Goal: Transaction & Acquisition: Download file/media

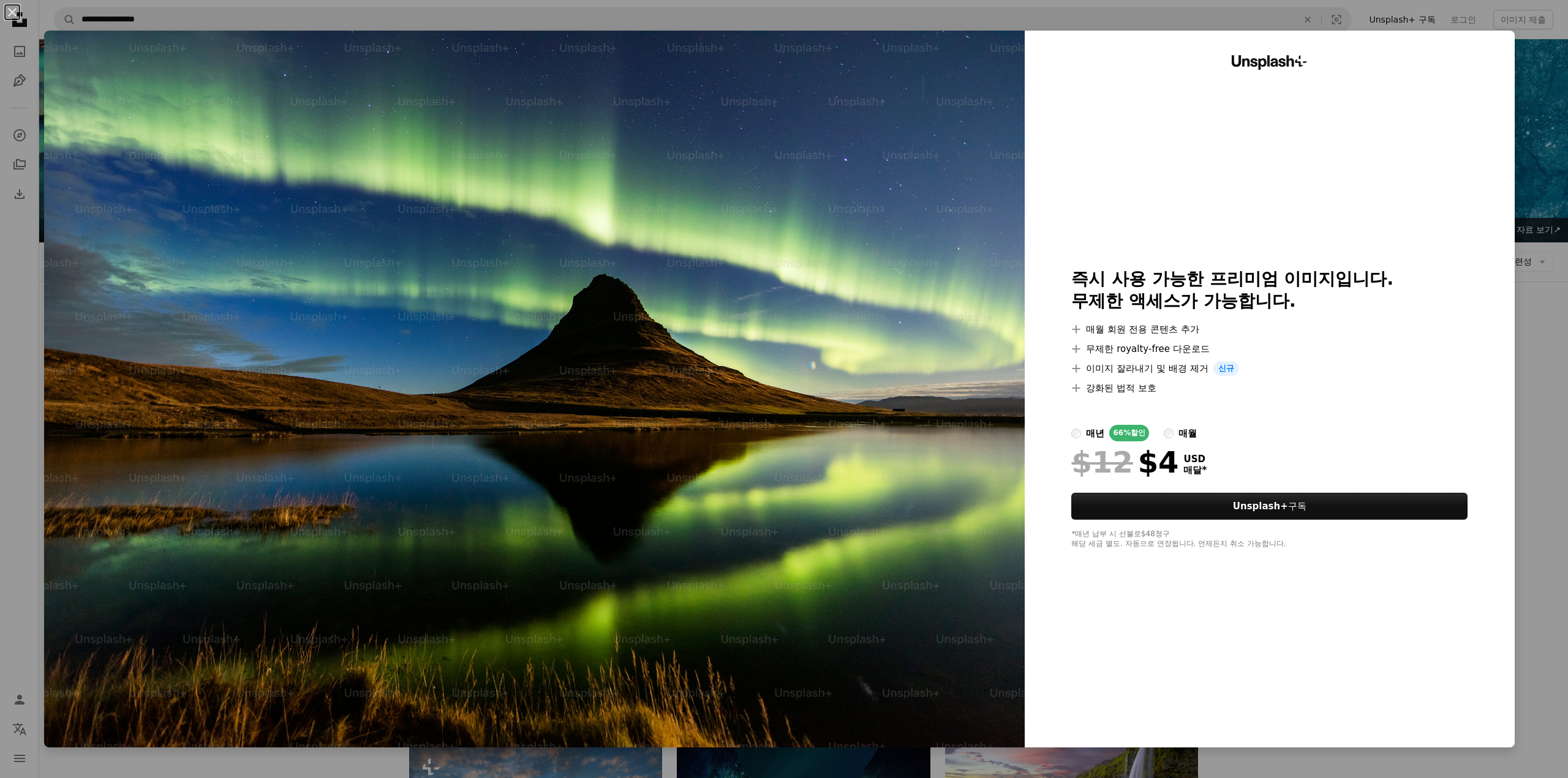
click at [1548, 212] on div "An X shape Unsplash+ 즉시 사용 가능한 프리미엄 이미지입니다. 무제한 액세스가 가능합니다. A plus sign 매월 회원 전…" at bounding box center [784, 389] width 1568 height 778
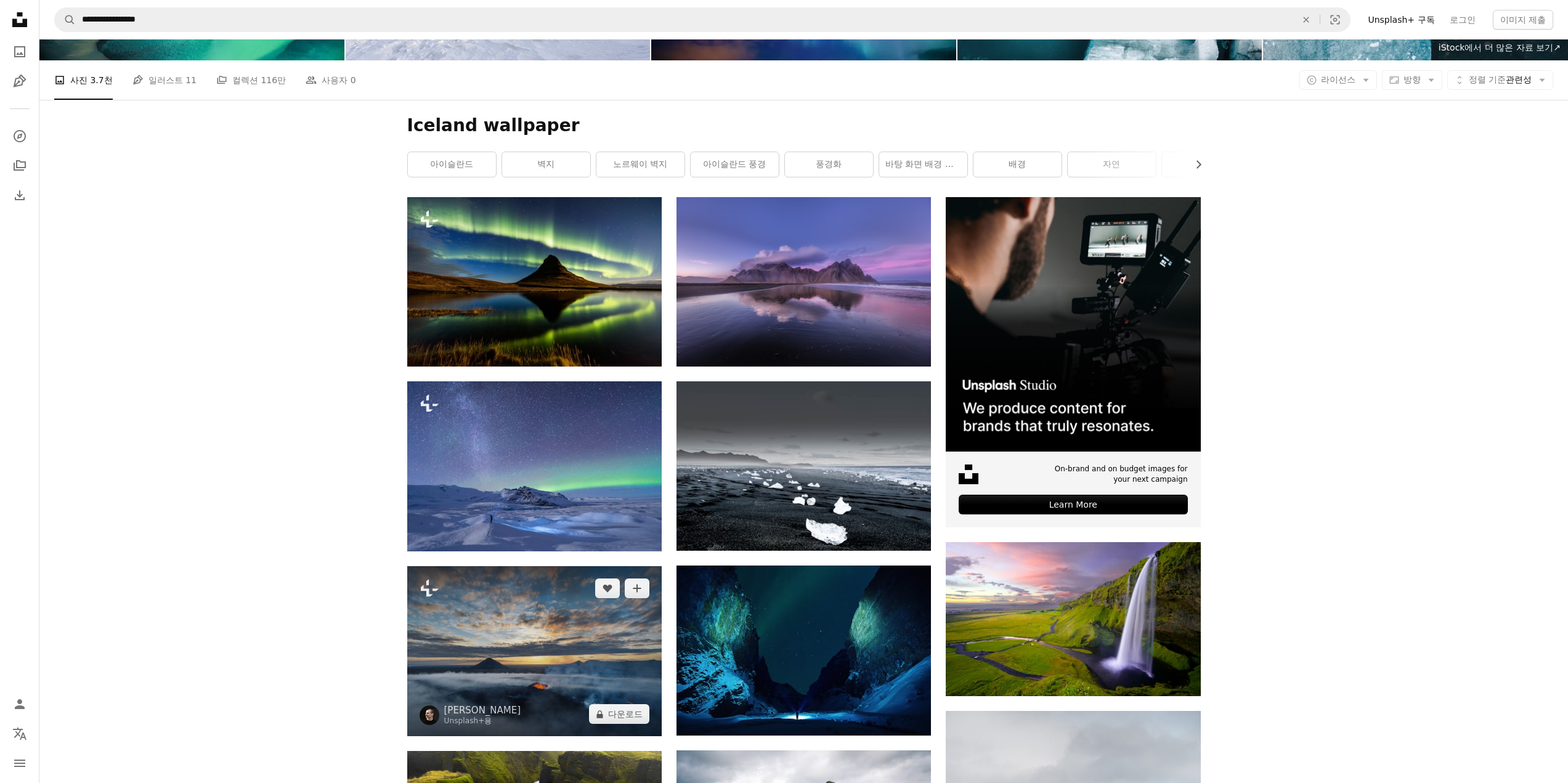
scroll to position [308, 0]
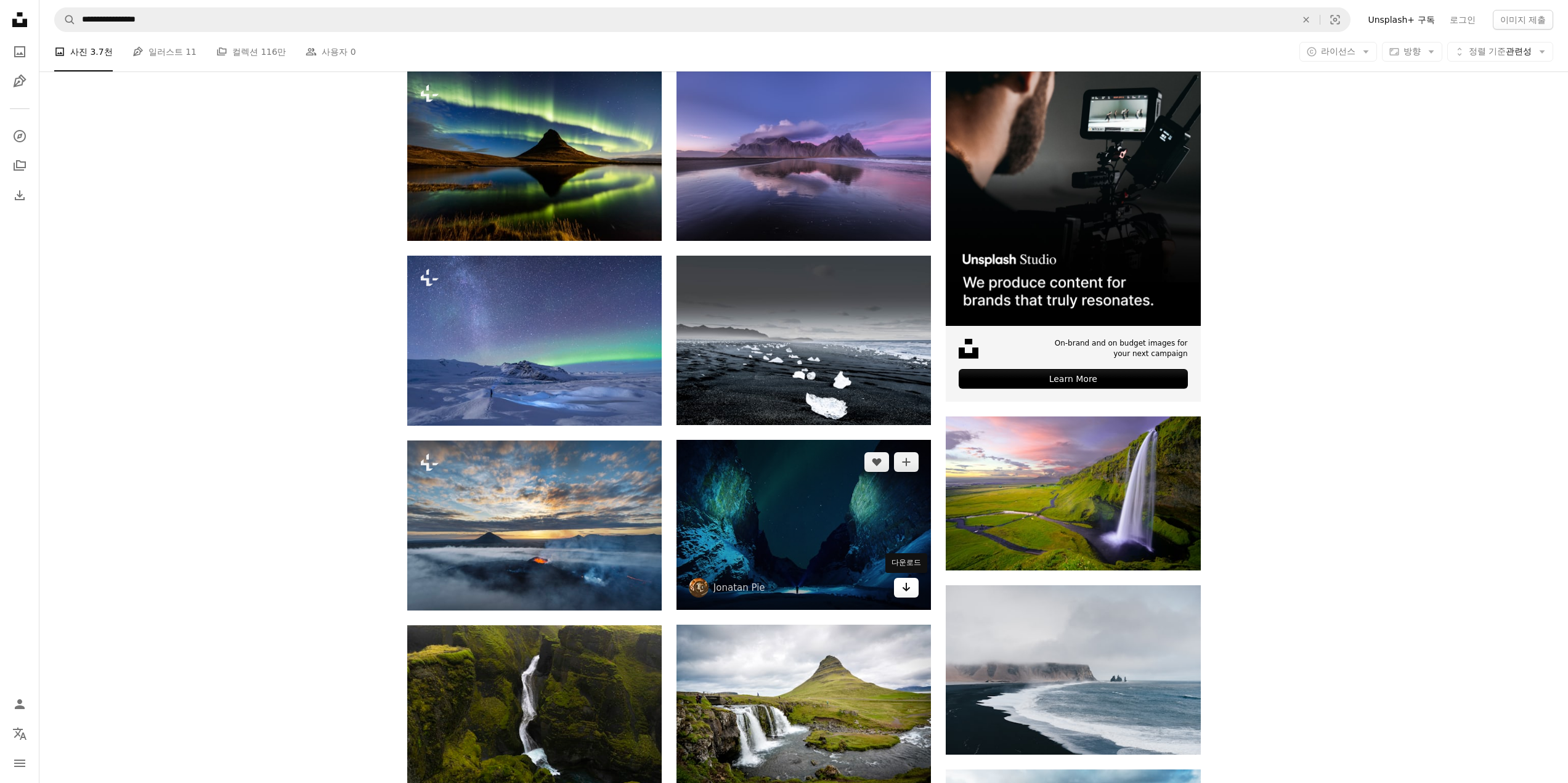
click at [909, 586] on icon "Arrow pointing down" at bounding box center [906, 587] width 10 height 15
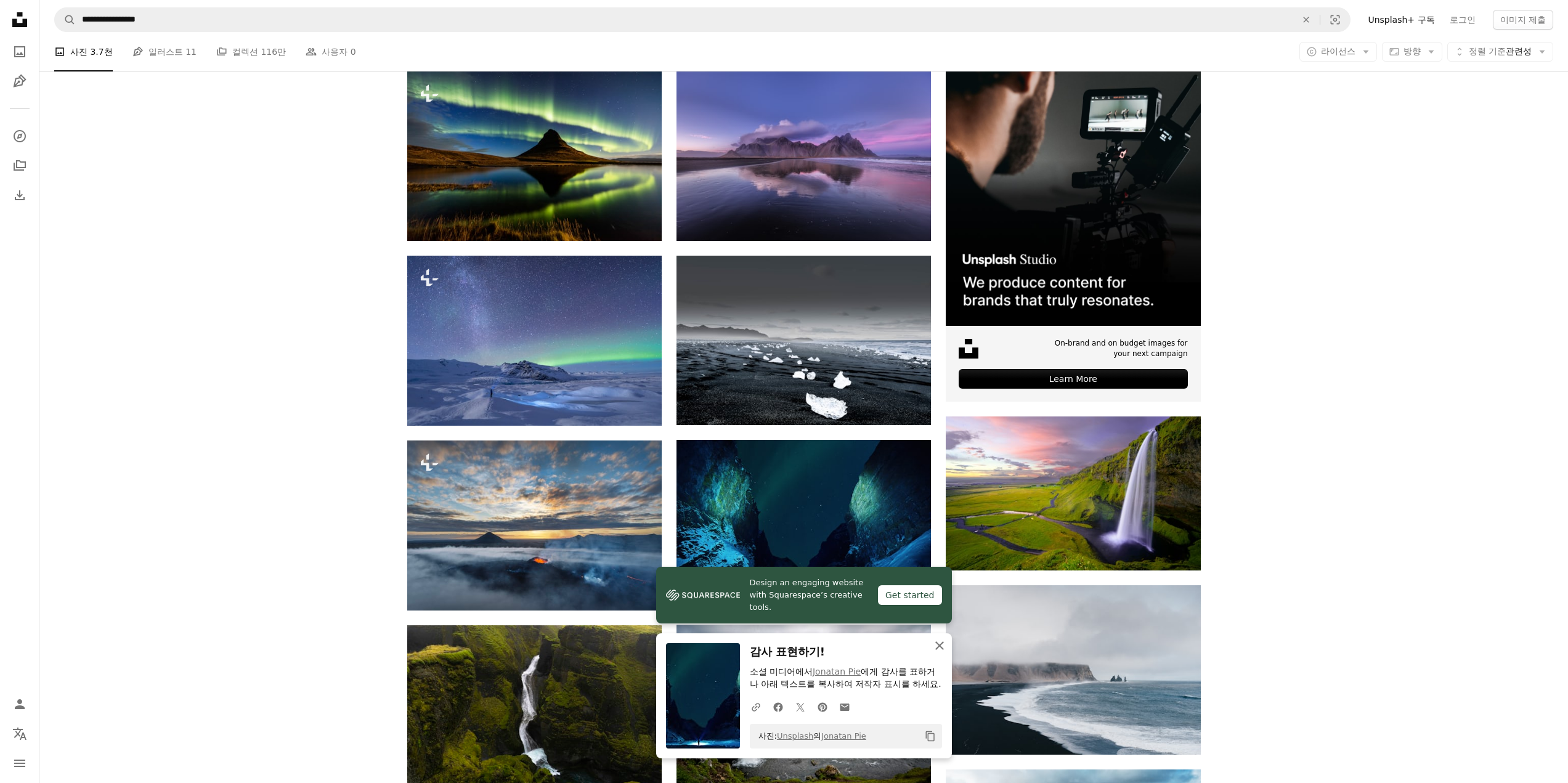
click at [937, 639] on icon "An X shape" at bounding box center [939, 646] width 15 height 15
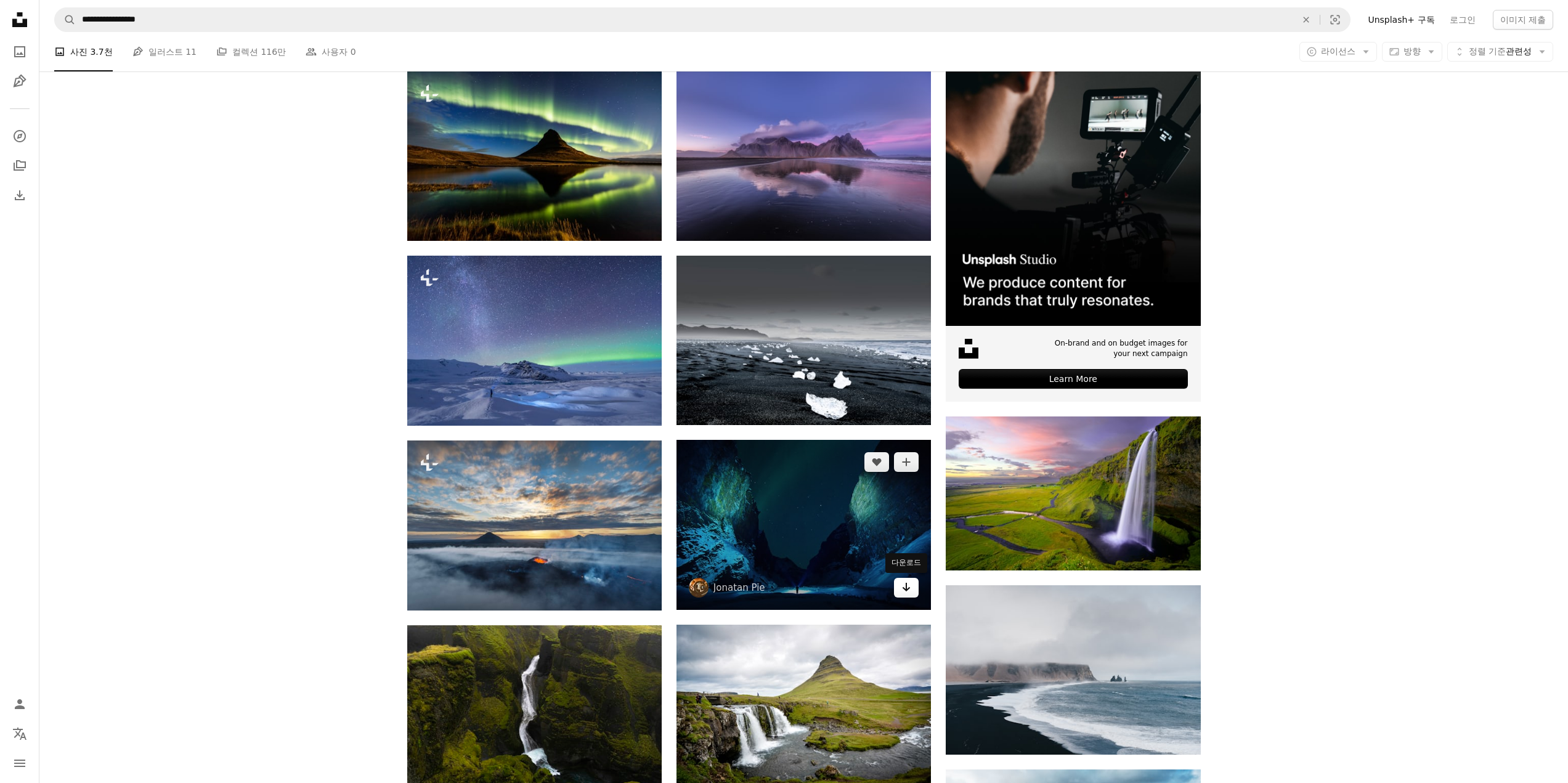
click at [908, 586] on icon "Arrow pointing down" at bounding box center [906, 587] width 10 height 15
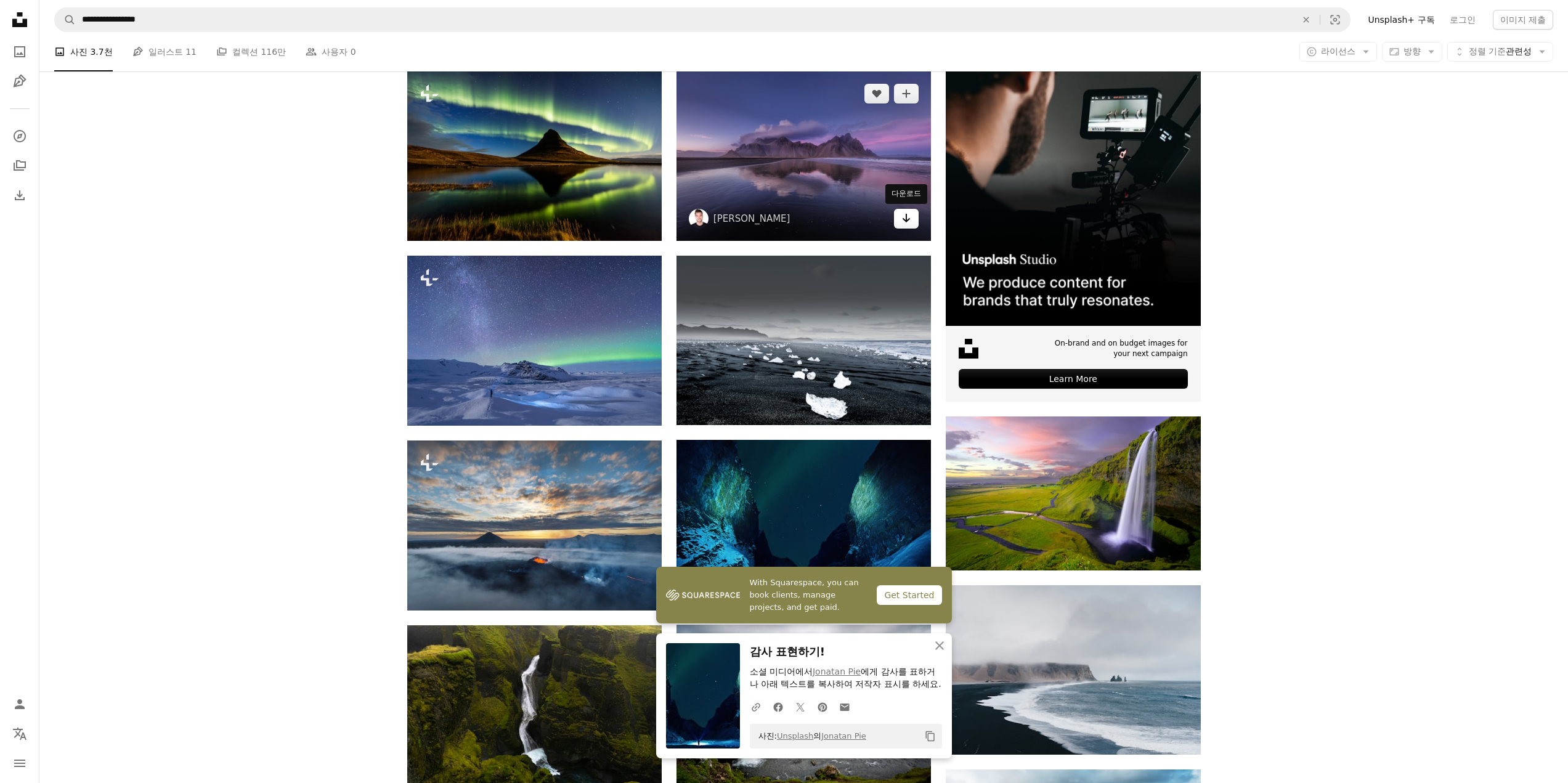
click at [908, 219] on icon "Arrow pointing down" at bounding box center [906, 218] width 10 height 15
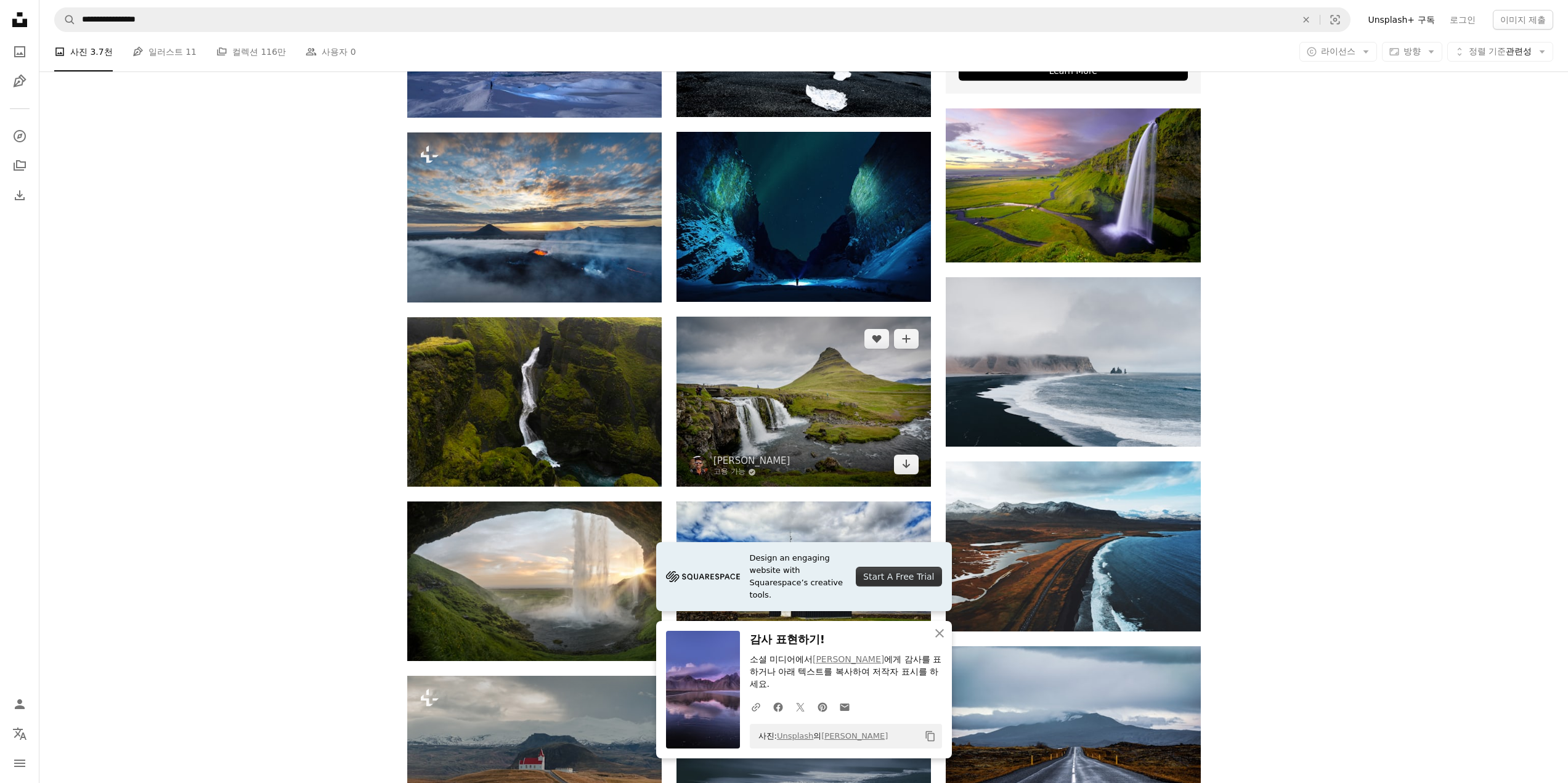
scroll to position [678, 0]
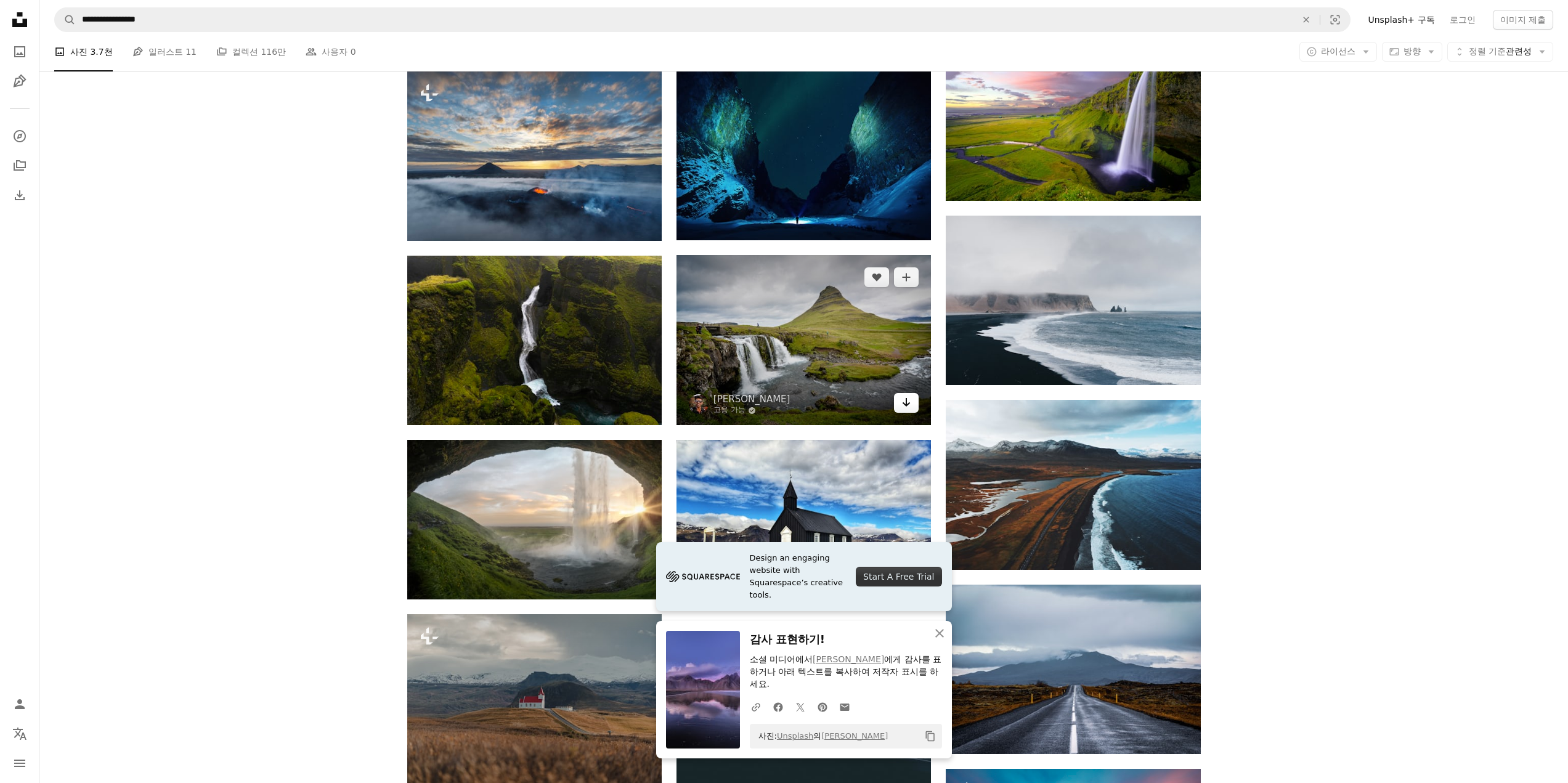
click at [901, 406] on link "Arrow pointing down" at bounding box center [906, 402] width 25 height 19
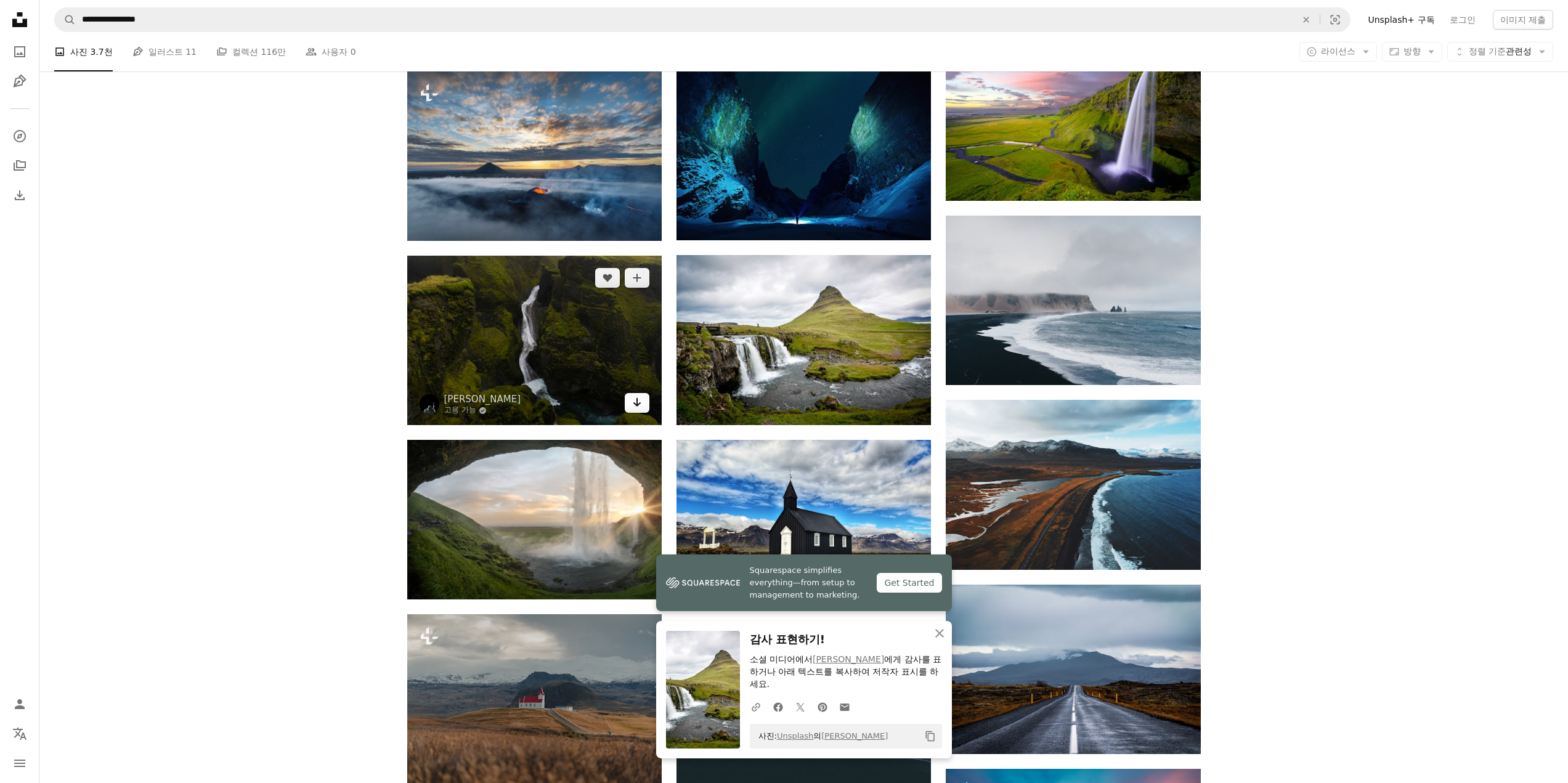
click at [641, 404] on icon "Arrow pointing down" at bounding box center [637, 402] width 10 height 15
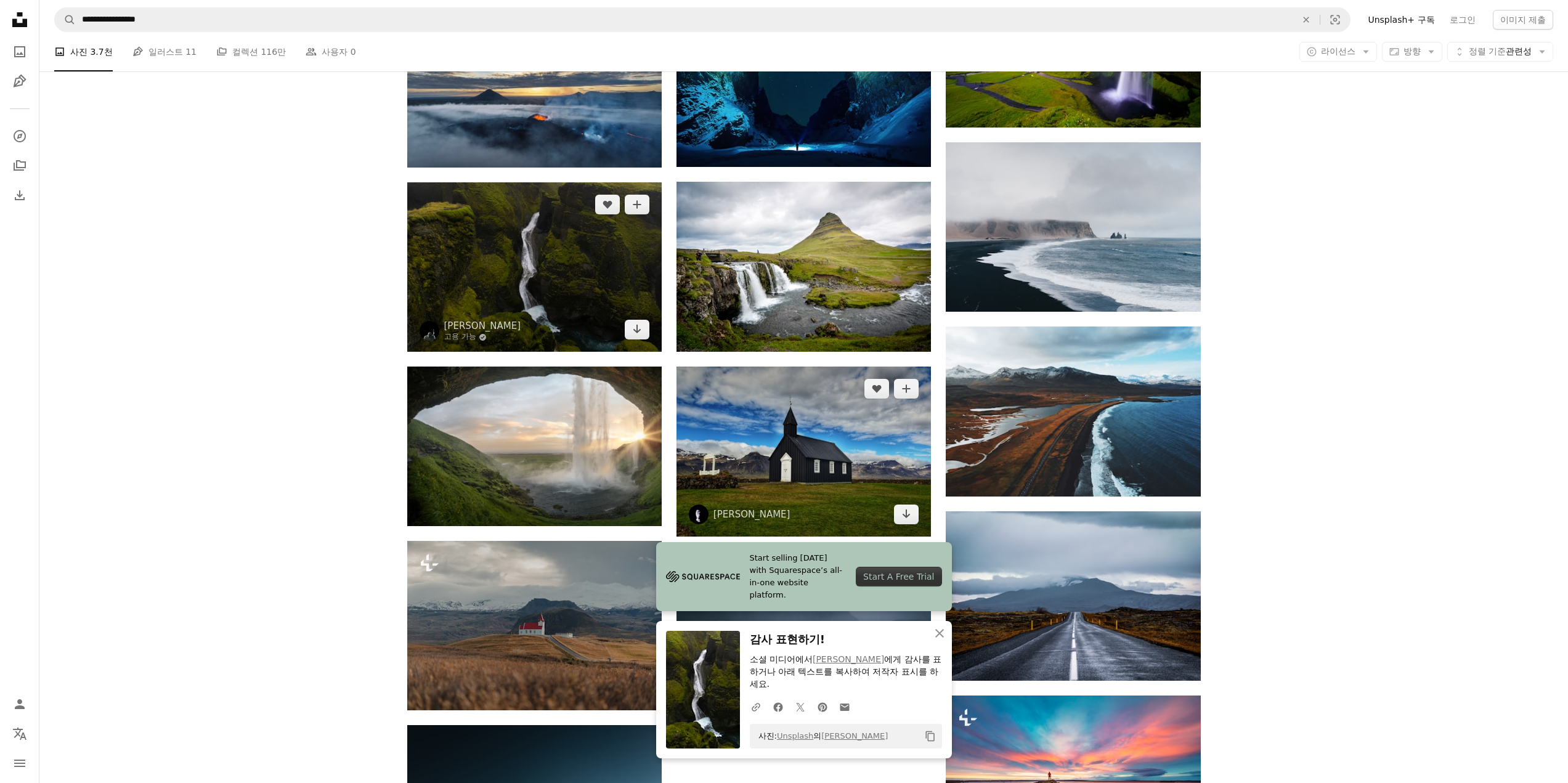
scroll to position [801, 0]
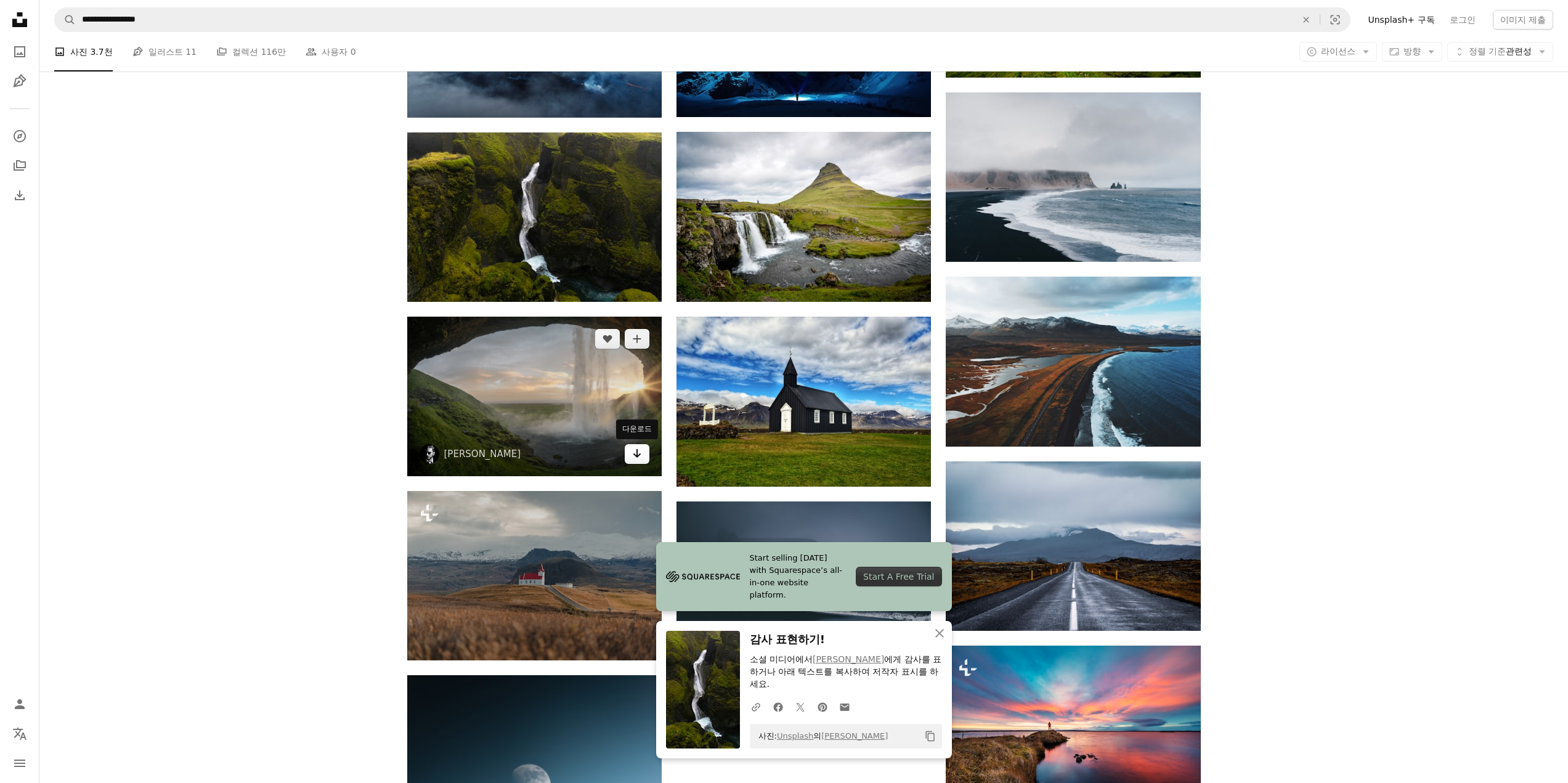
click at [641, 452] on icon "Arrow pointing down" at bounding box center [637, 453] width 10 height 15
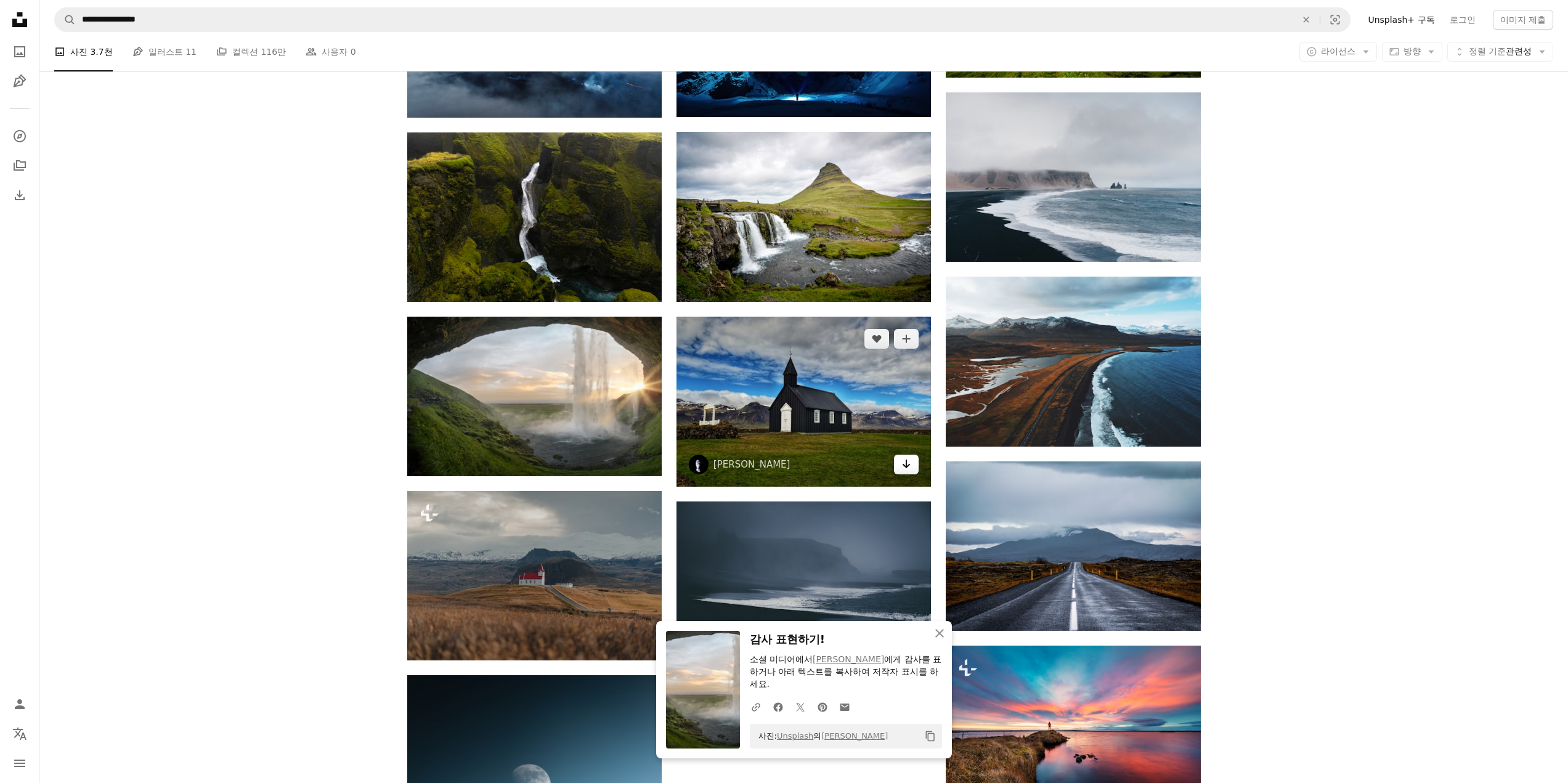
click at [901, 465] on link "Arrow pointing down" at bounding box center [906, 464] width 25 height 19
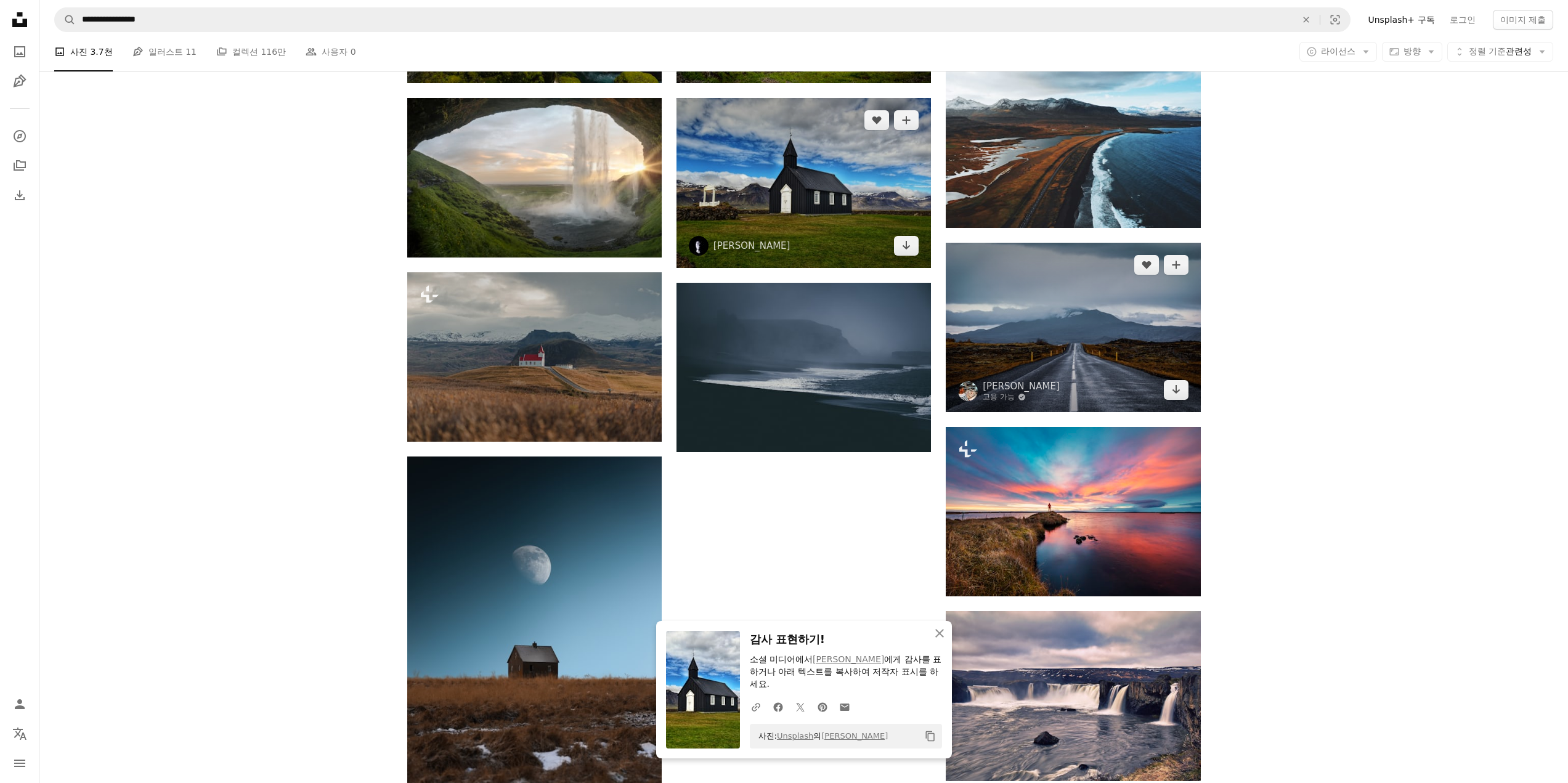
scroll to position [986, 0]
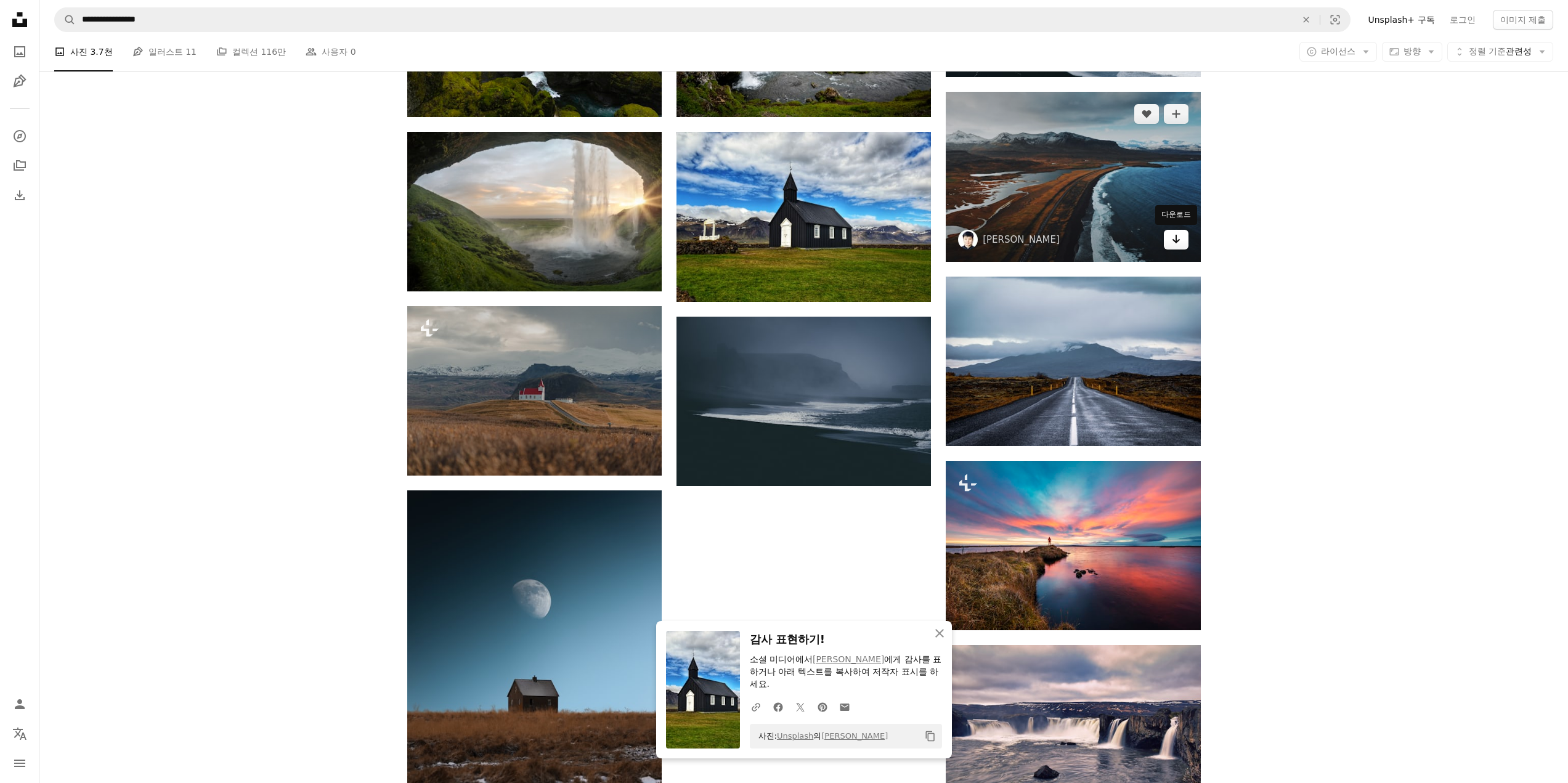
click at [1175, 239] on icon "Arrow pointing down" at bounding box center [1176, 239] width 10 height 15
